Goal: Information Seeking & Learning: Learn about a topic

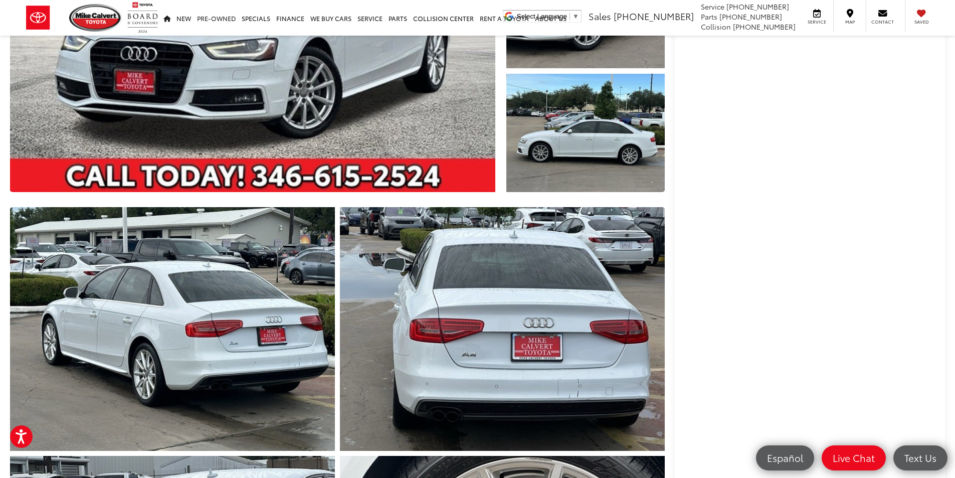
scroll to position [251, 0]
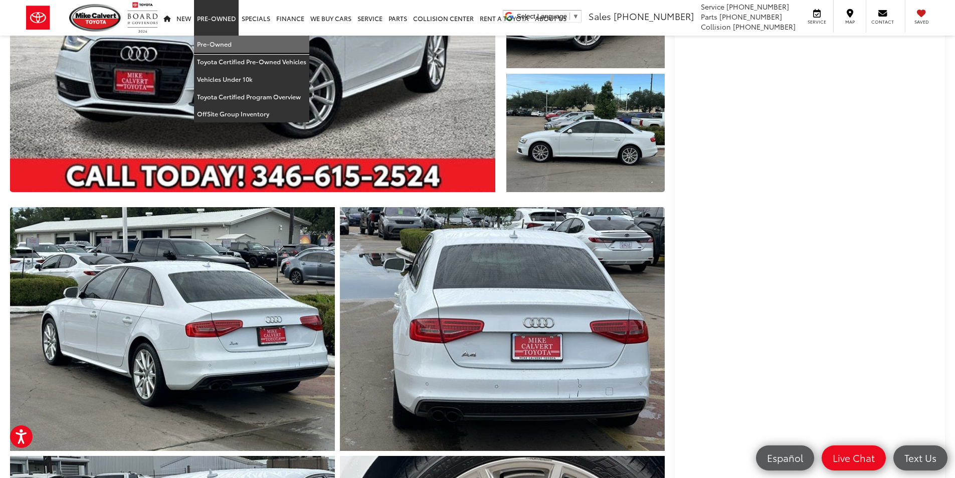
click at [230, 45] on link "Pre-Owned" at bounding box center [251, 45] width 115 height 18
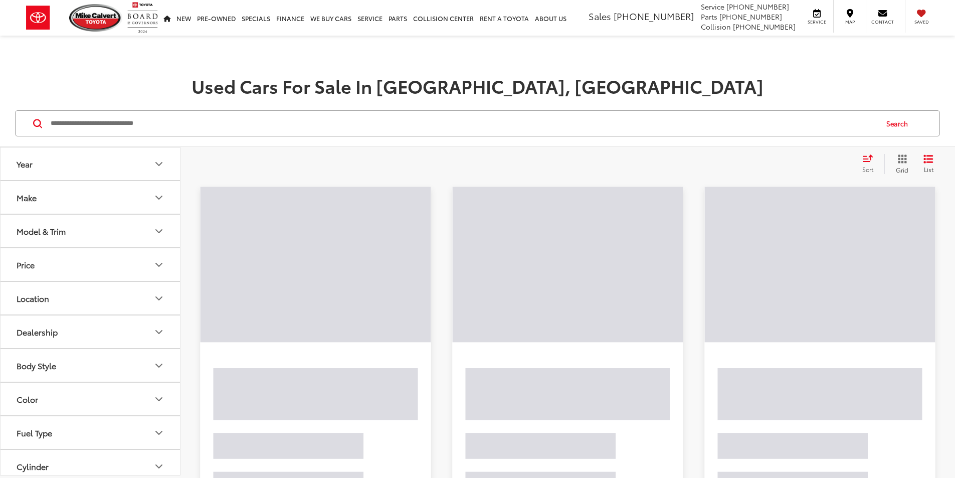
click at [116, 228] on button "Model & Trim" at bounding box center [91, 231] width 180 height 33
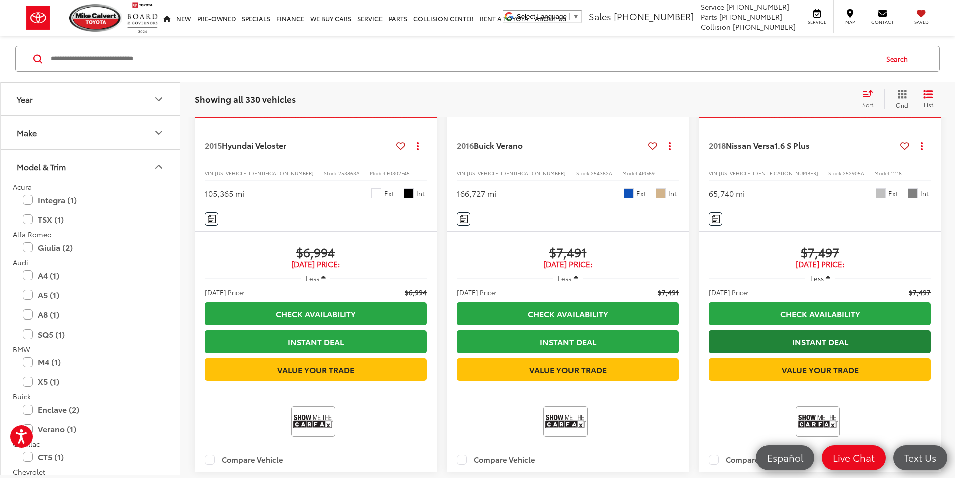
scroll to position [1361, 0]
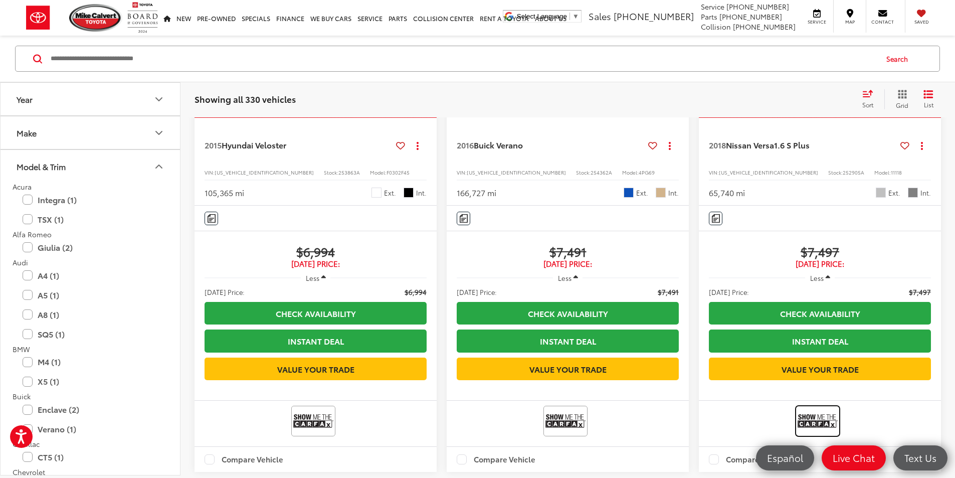
click at [798, 418] on img at bounding box center [818, 421] width 40 height 27
click at [798, 424] on img at bounding box center [818, 421] width 40 height 27
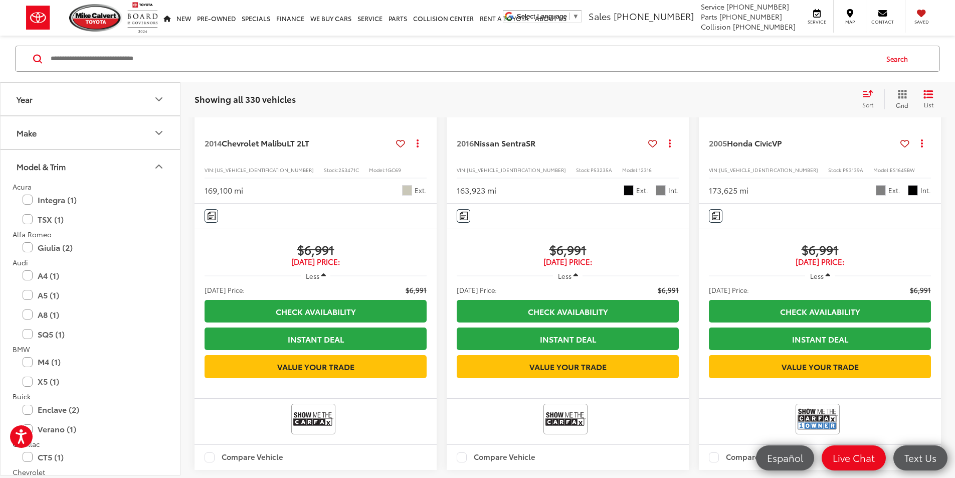
scroll to position [107, 0]
